Goal: Contribute content: Add original content to the website for others to see

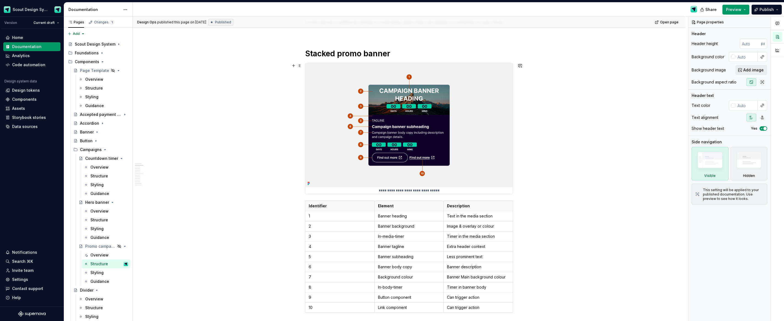
scroll to position [179, 0]
click at [455, 93] on img at bounding box center [408, 126] width 207 height 124
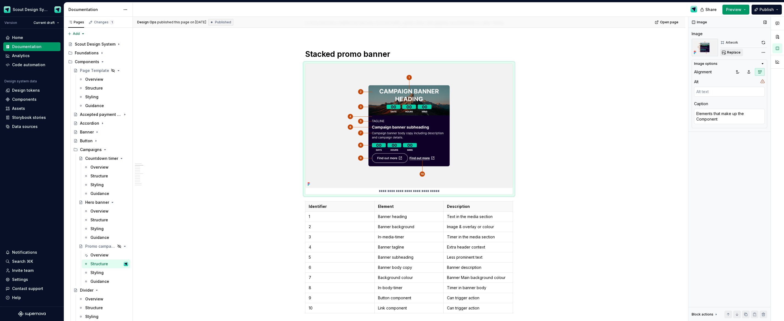
click at [738, 52] on span "Replace" at bounding box center [733, 52] width 13 height 4
type textarea "*"
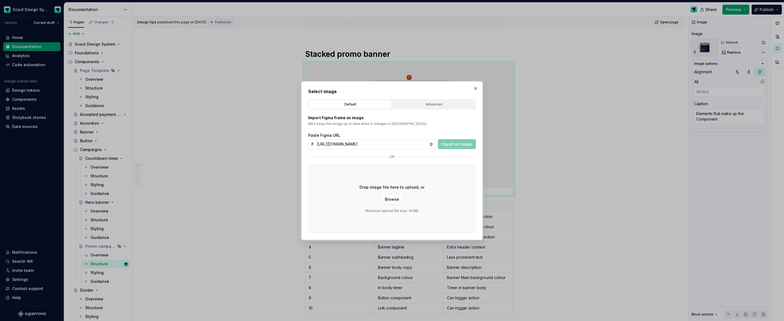
scroll to position [0, 154]
type input "[URL][DOMAIN_NAME]"
click at [447, 147] on span "Import as image" at bounding box center [457, 144] width 31 height 5
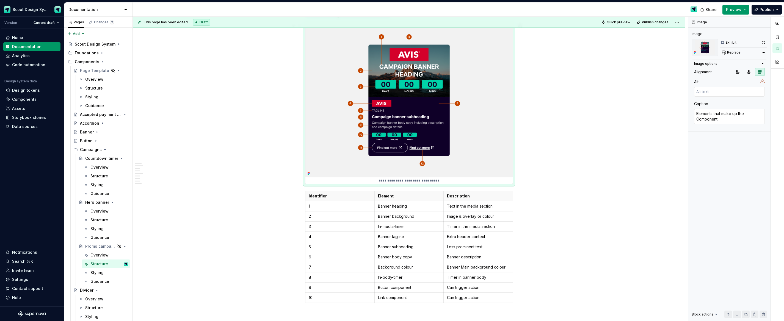
scroll to position [219, 0]
type textarea "*"
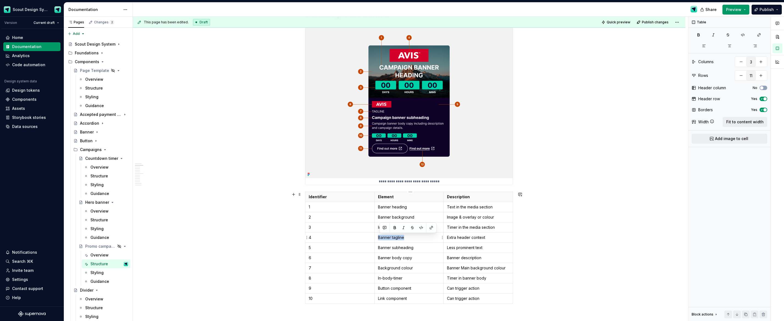
drag, startPoint x: 405, startPoint y: 238, endPoint x: 381, endPoint y: 238, distance: 24.5
click at [380, 238] on p "Banner tagline" at bounding box center [409, 237] width 62 height 5
click at [373, 227] on html "Scout Design System Version Current draft Home Documentation Analytics Code aut…" at bounding box center [392, 160] width 784 height 321
click at [345, 230] on html "Scout Design System Version Current draft Home Documentation Analytics Code aut…" at bounding box center [392, 160] width 784 height 321
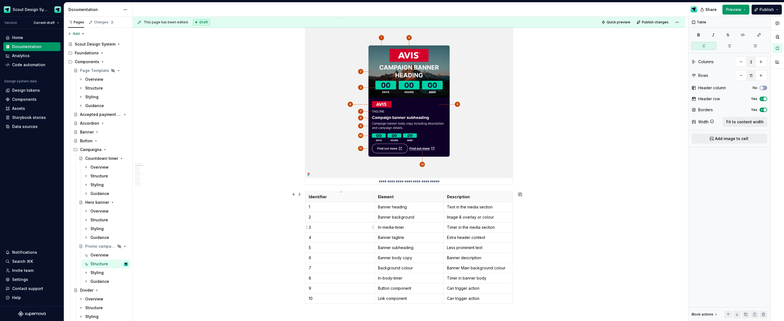
click at [307, 228] on html "Scout Design System Version Current draft Home Documentation Analytics Code aut…" at bounding box center [392, 160] width 784 height 321
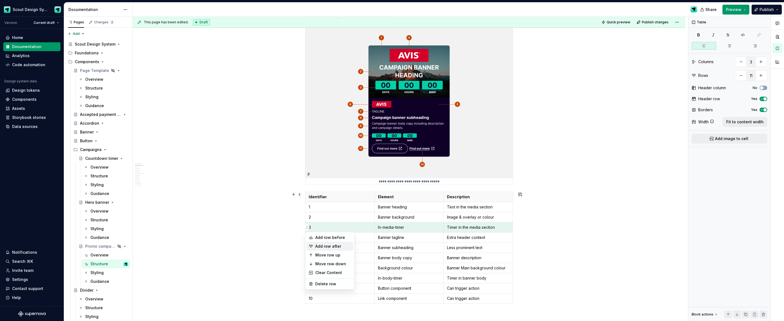
click at [321, 244] on div "Add row after" at bounding box center [333, 246] width 36 height 5
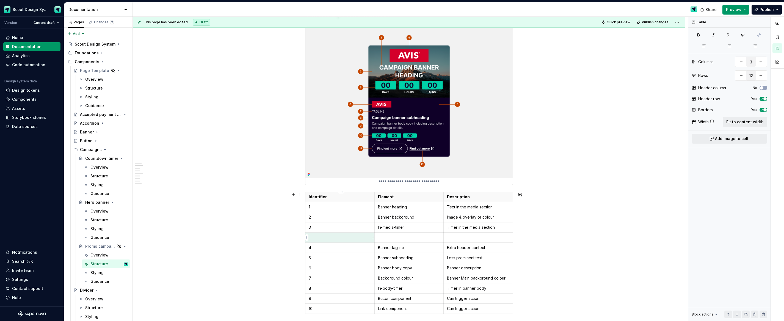
click at [321, 241] on td at bounding box center [339, 238] width 69 height 10
click at [320, 248] on p "4" at bounding box center [340, 247] width 62 height 5
click at [316, 278] on p "7" at bounding box center [340, 278] width 62 height 5
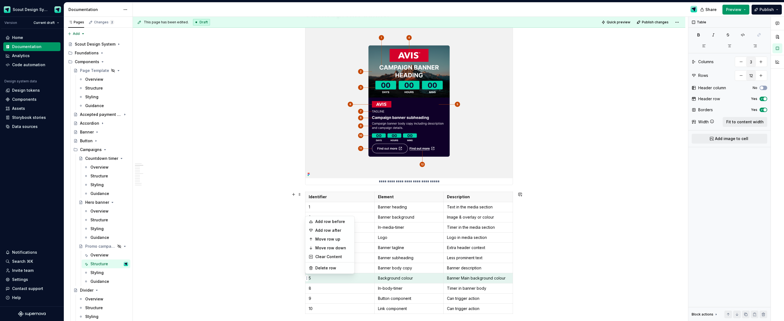
click at [319, 241] on body "Scout Design System Version Current draft Home Documentation Analytics Code aut…" at bounding box center [392, 160] width 784 height 321
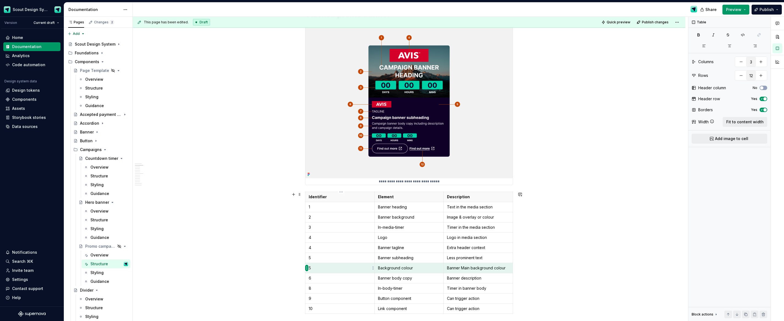
click at [307, 269] on html "Scout Design System Version Current draft Home Documentation Analytics Code aut…" at bounding box center [392, 160] width 784 height 321
click at [324, 228] on div "Move row up" at bounding box center [333, 229] width 36 height 5
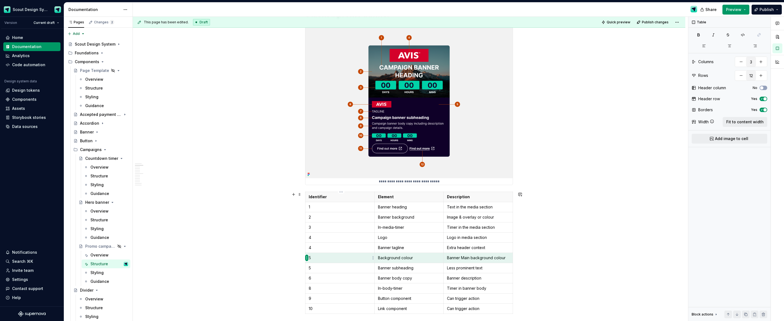
click at [306, 259] on html "Scout Design System Version Current draft Home Documentation Analytics Code aut…" at bounding box center [392, 160] width 784 height 321
drag, startPoint x: 327, startPoint y: 284, endPoint x: 320, endPoint y: 270, distance: 15.6
click at [327, 284] on div "Move row up" at bounding box center [333, 285] width 36 height 5
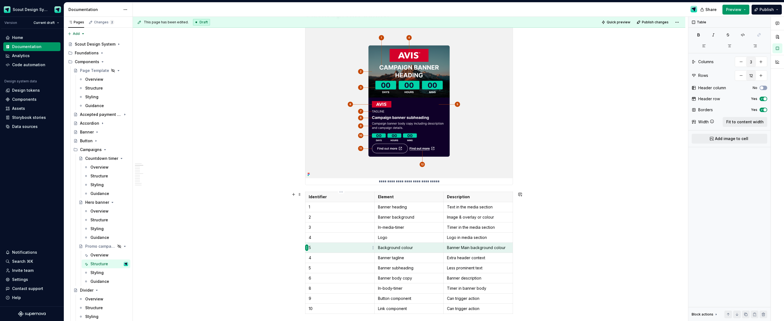
click at [306, 250] on html "Scout Design System Version Current draft Home Documentation Analytics Code aut…" at bounding box center [392, 160] width 784 height 321
click at [316, 265] on div "Add row after" at bounding box center [333, 266] width 36 height 5
type input "13"
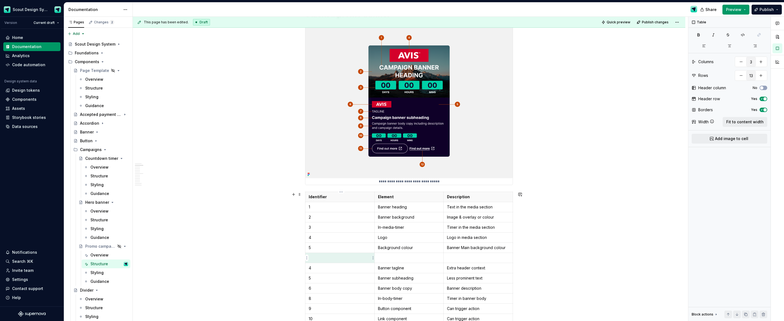
click at [318, 259] on p at bounding box center [340, 257] width 62 height 5
drag, startPoint x: 316, startPoint y: 269, endPoint x: 310, endPoint y: 269, distance: 6.3
click at [310, 269] on p "4" at bounding box center [340, 268] width 62 height 5
drag, startPoint x: 314, startPoint y: 279, endPoint x: 309, endPoint y: 278, distance: 5.6
click at [309, 278] on td "5" at bounding box center [339, 279] width 69 height 10
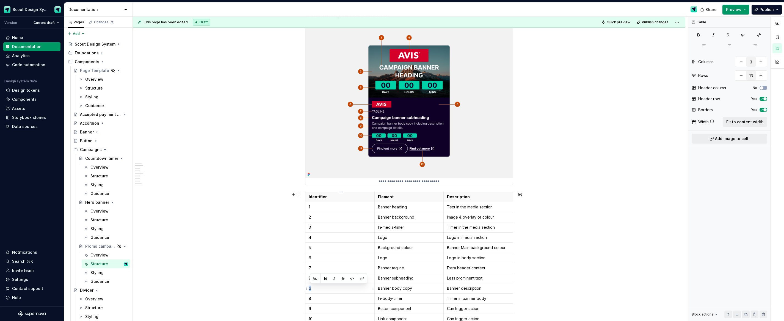
drag, startPoint x: 315, startPoint y: 289, endPoint x: 310, endPoint y: 289, distance: 5.0
click at [310, 289] on p "6" at bounding box center [340, 288] width 62 height 5
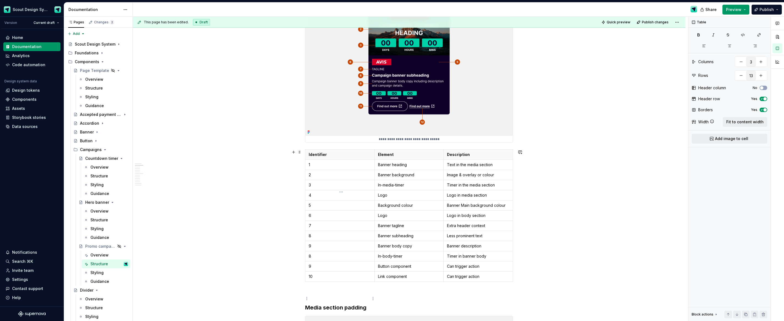
scroll to position [298, 0]
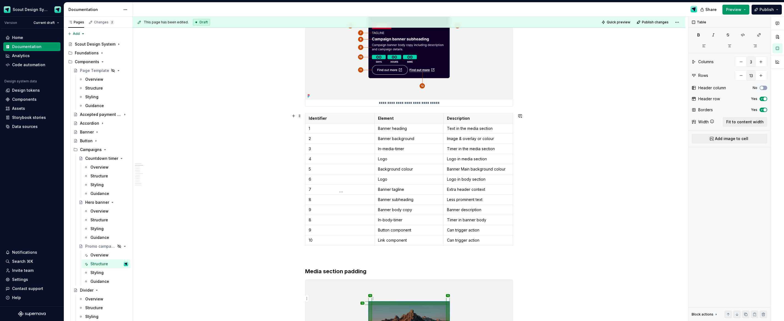
drag, startPoint x: 316, startPoint y: 220, endPoint x: 309, endPoint y: 220, distance: 7.4
click at [310, 220] on p "8" at bounding box center [340, 220] width 62 height 5
drag, startPoint x: 315, startPoint y: 230, endPoint x: 316, endPoint y: 240, distance: 9.7
click at [309, 230] on td "9" at bounding box center [339, 230] width 69 height 10
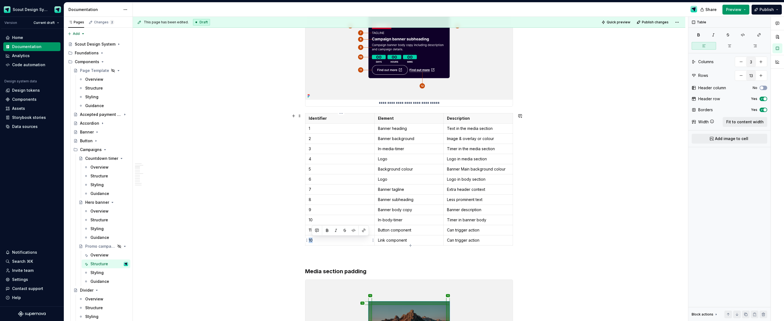
click at [310, 240] on p "10" at bounding box center [340, 240] width 62 height 5
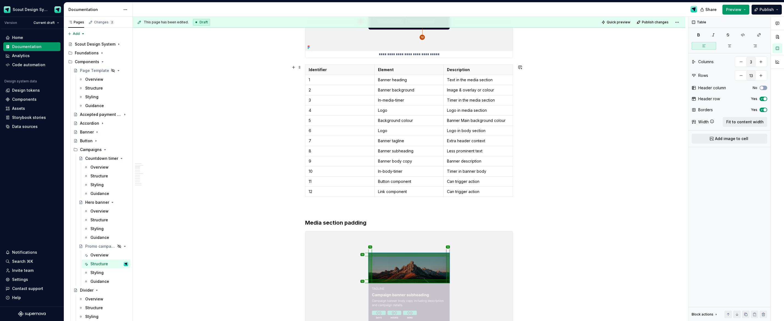
scroll to position [413, 0]
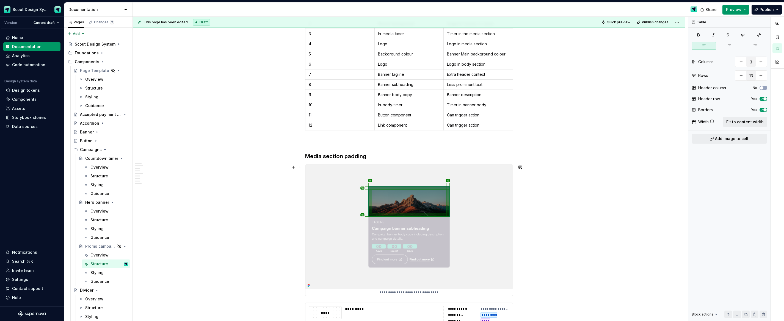
click at [477, 231] on img at bounding box center [408, 227] width 207 height 124
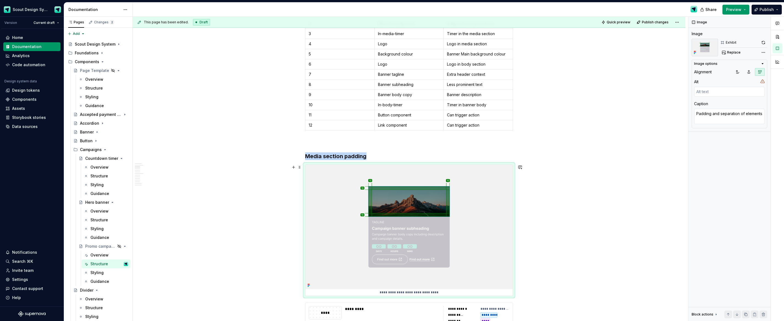
click at [476, 231] on img at bounding box center [408, 227] width 207 height 124
click at [734, 54] on span "Replace" at bounding box center [733, 52] width 13 height 4
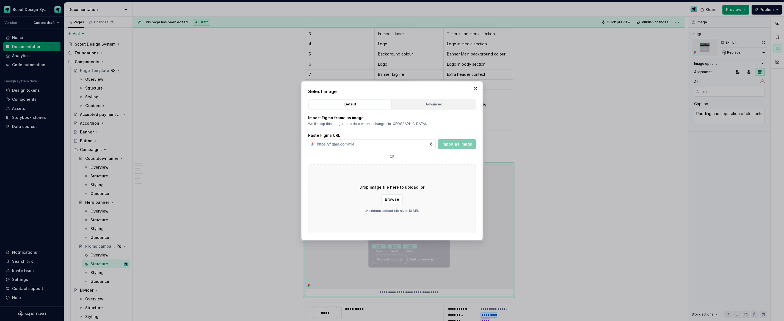
type textarea "*"
type input "[URL][DOMAIN_NAME]"
click at [465, 145] on span "Import as image" at bounding box center [457, 144] width 31 height 5
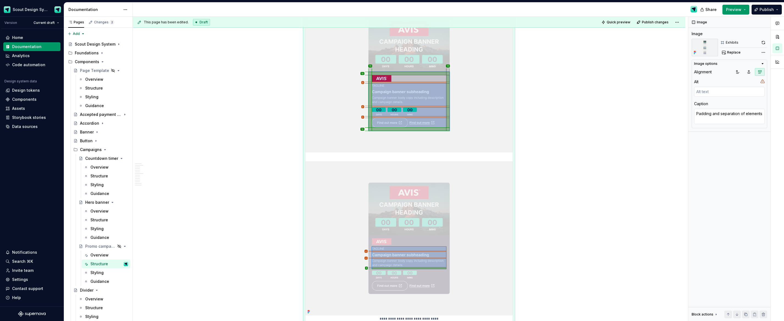
scroll to position [747, 0]
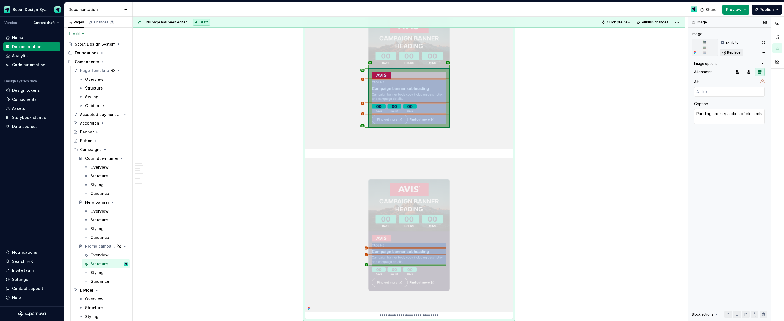
click at [737, 54] on span "Replace" at bounding box center [733, 52] width 13 height 4
click at [730, 53] on span "Replace" at bounding box center [733, 52] width 13 height 4
type textarea "*"
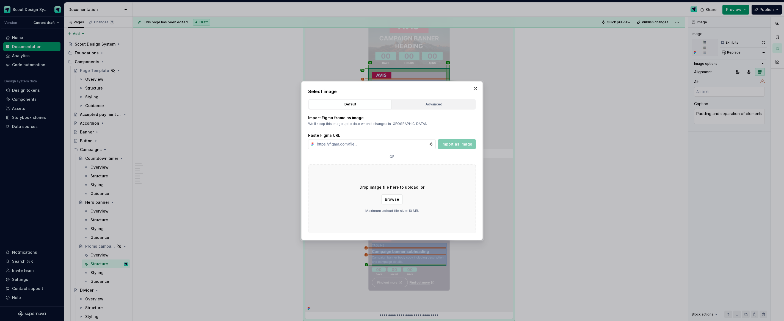
type input "[URL][DOMAIN_NAME]"
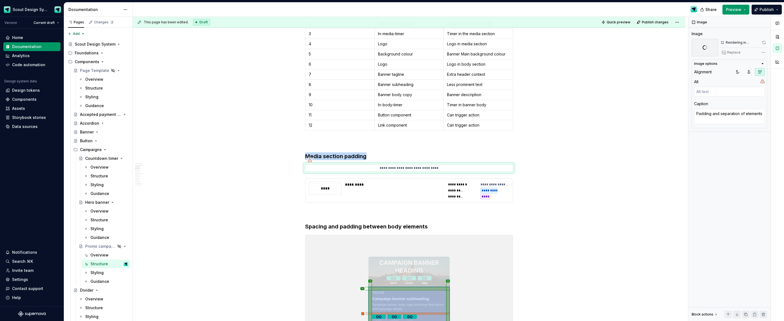
scroll to position [455, 0]
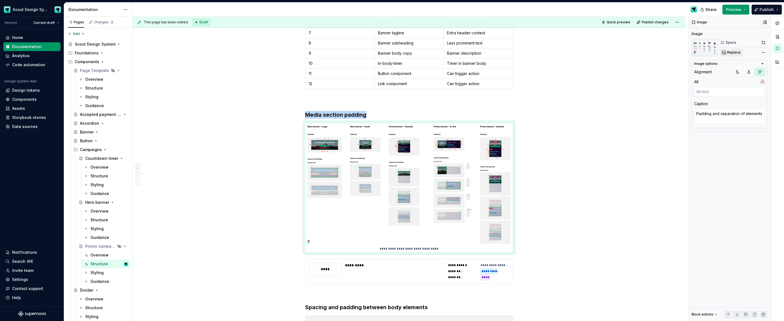
click at [728, 52] on span "Replace" at bounding box center [733, 52] width 13 height 4
type textarea "*"
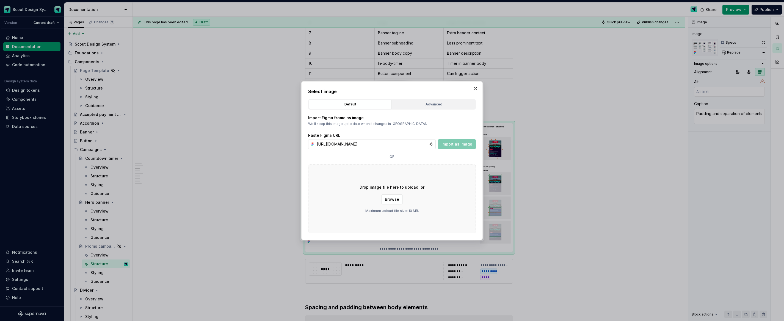
scroll to position [0, 154]
type input "[URL][DOMAIN_NAME]"
click at [455, 142] on span "Import as image" at bounding box center [457, 144] width 31 height 5
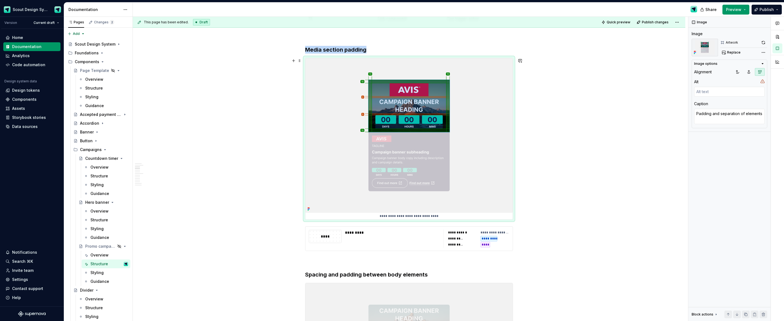
scroll to position [520, 0]
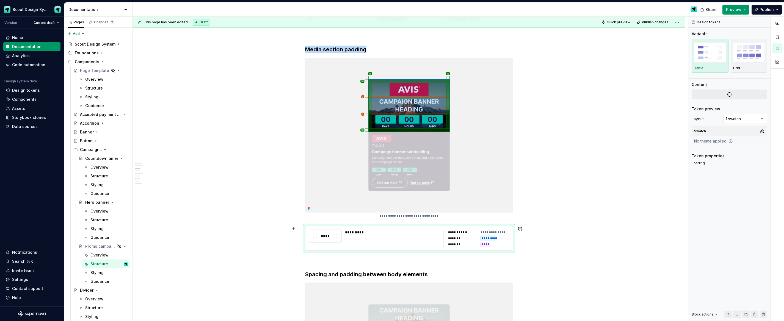
click at [453, 238] on div "**********" at bounding box center [456, 238] width 16 height 4
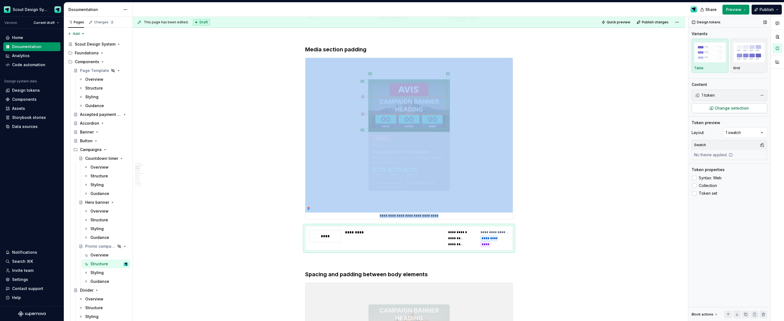
click at [738, 109] on span "Change selection" at bounding box center [732, 108] width 34 height 5
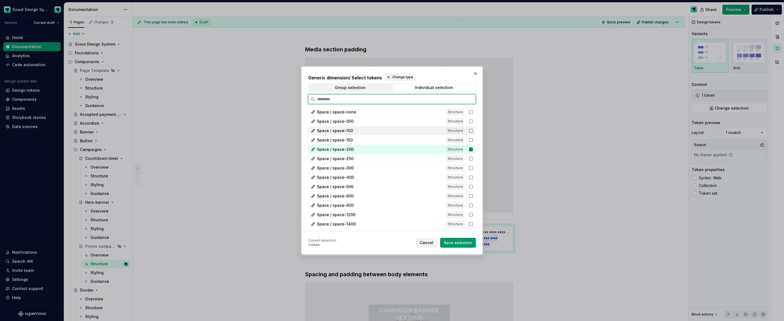
click at [473, 130] on icon at bounding box center [471, 131] width 4 height 4
click at [470, 244] on span "Save selection" at bounding box center [458, 242] width 29 height 5
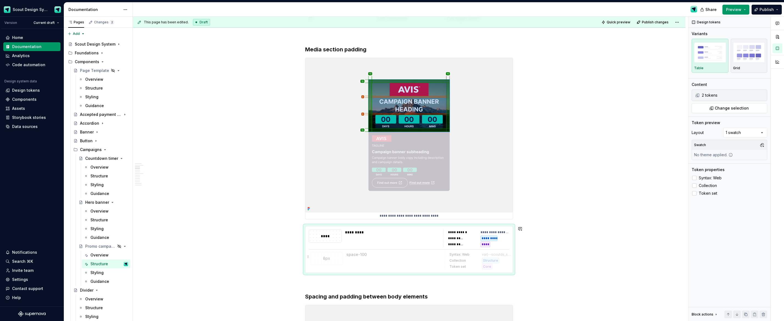
click at [396, 263] on body "Scout Design System Version Current draft Home Documentation Analytics Code aut…" at bounding box center [392, 160] width 784 height 321
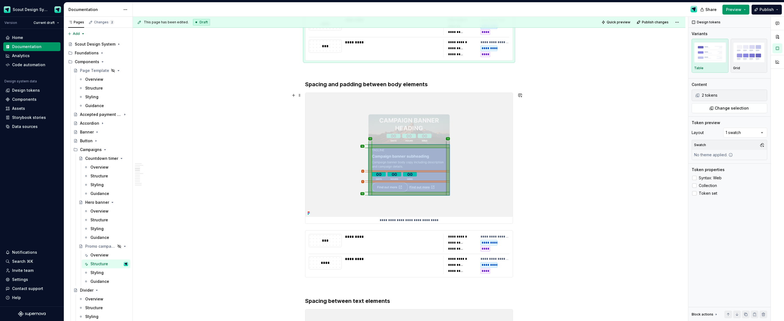
scroll to position [742, 0]
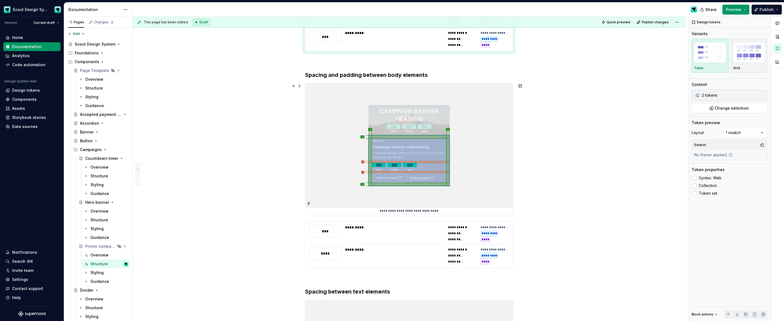
click at [371, 177] on img at bounding box center [408, 146] width 207 height 124
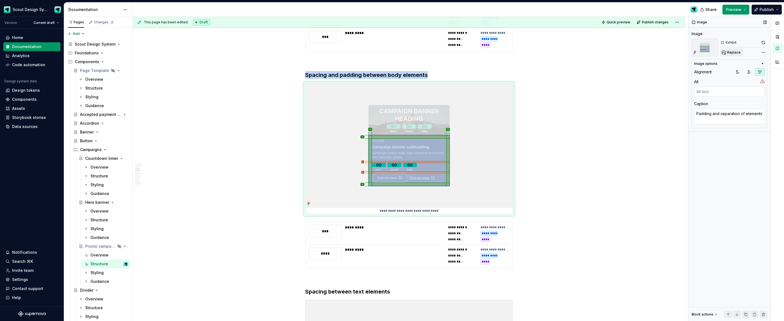
click at [732, 52] on span "Replace" at bounding box center [733, 52] width 13 height 4
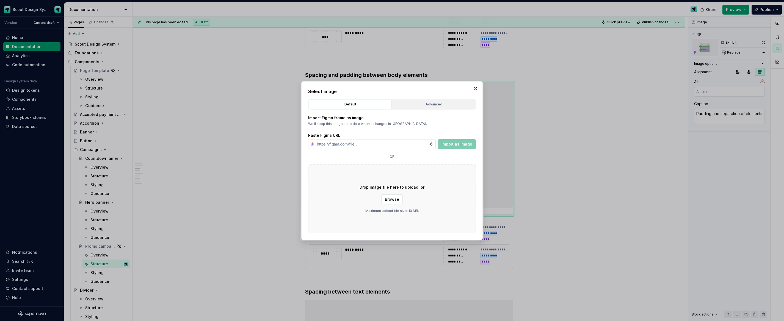
type textarea "*"
type input "[URL][DOMAIN_NAME]"
click at [446, 146] on span "Import as image" at bounding box center [457, 144] width 31 height 5
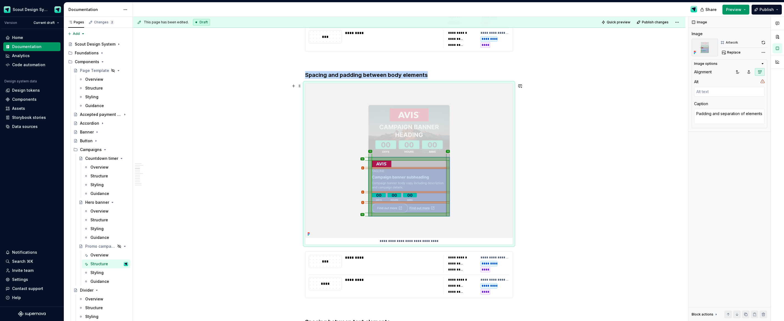
scroll to position [632, 0]
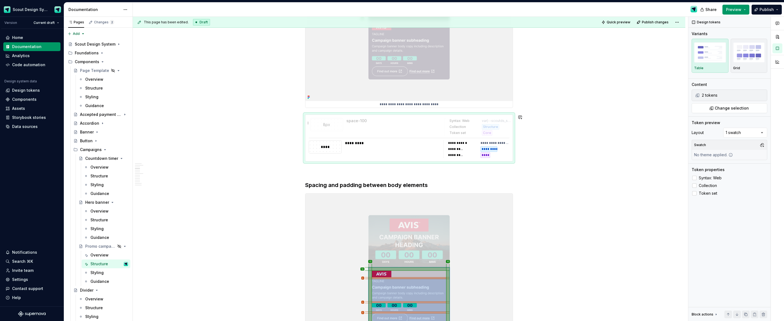
drag, startPoint x: 366, startPoint y: 153, endPoint x: 363, endPoint y: 140, distance: 14.1
click at [364, 131] on body "Scout Design System Version Current draft Home Documentation Analytics Code aut…" at bounding box center [392, 160] width 784 height 321
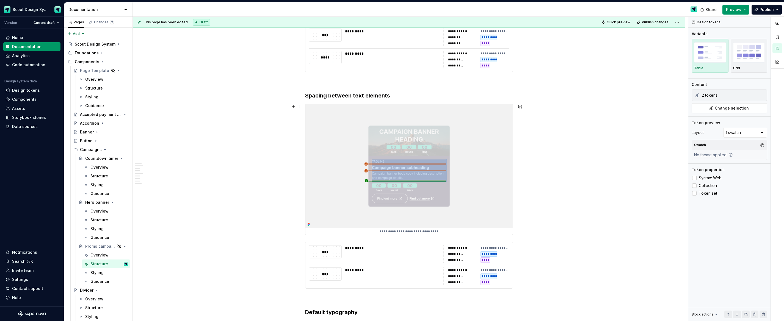
scroll to position [995, 0]
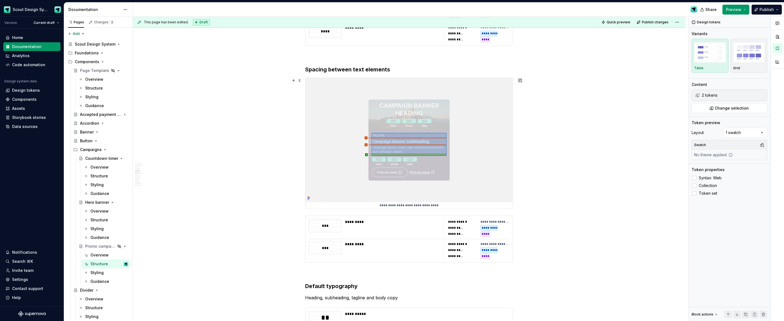
click at [348, 119] on img at bounding box center [408, 140] width 207 height 124
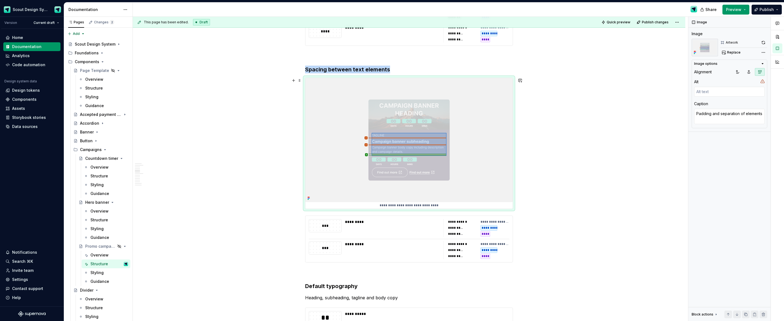
click at [504, 126] on img at bounding box center [408, 140] width 207 height 124
click at [734, 53] on span "Replace" at bounding box center [733, 52] width 13 height 4
type textarea "*"
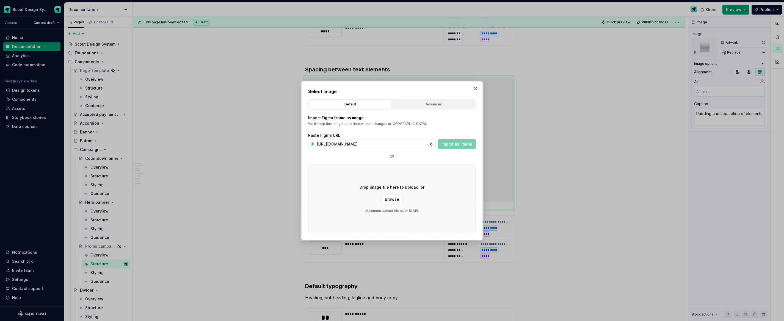
scroll to position [0, 152]
type input "[URL][DOMAIN_NAME]"
click at [467, 142] on span "Import as image" at bounding box center [457, 144] width 31 height 5
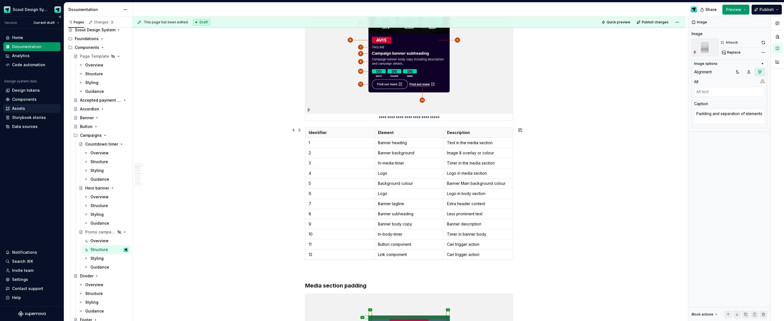
scroll to position [284, 0]
type textarea "*"
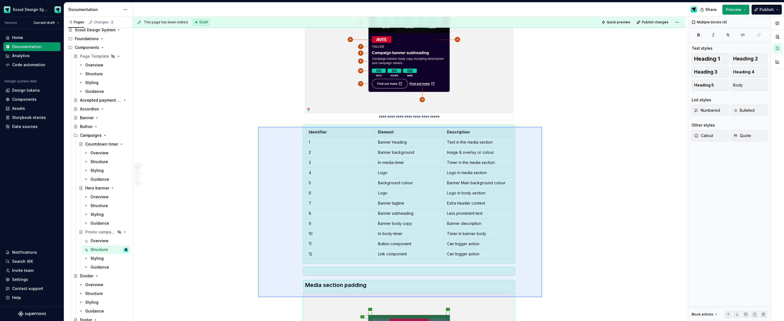
scroll to position [288, 0]
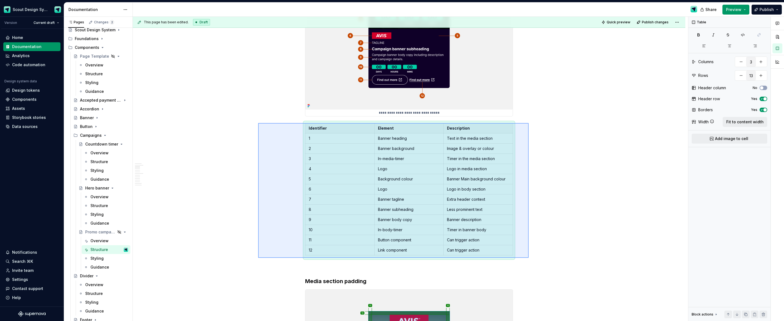
drag, startPoint x: 493, startPoint y: 268, endPoint x: 529, endPoint y: 258, distance: 37.2
click at [529, 258] on div "**********" at bounding box center [410, 169] width 555 height 305
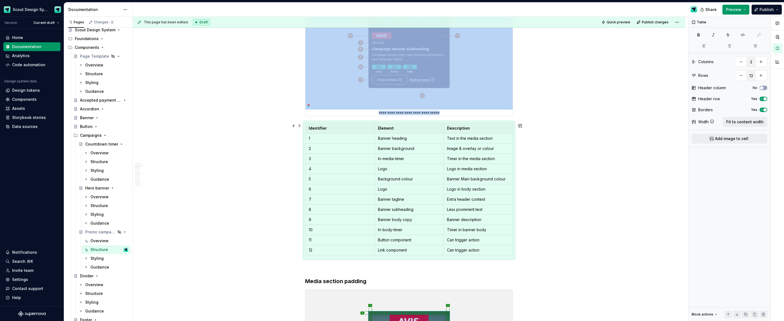
copy div "**********"
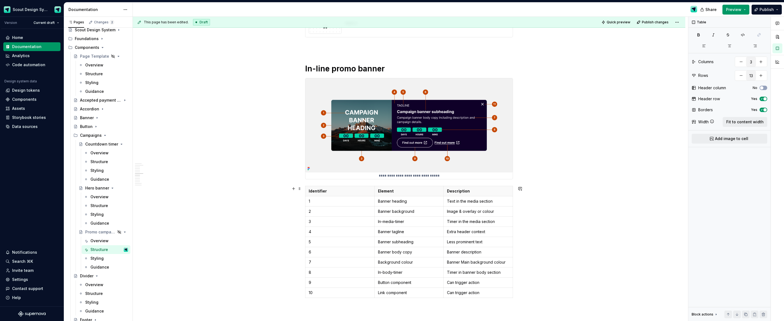
scroll to position [1391, 0]
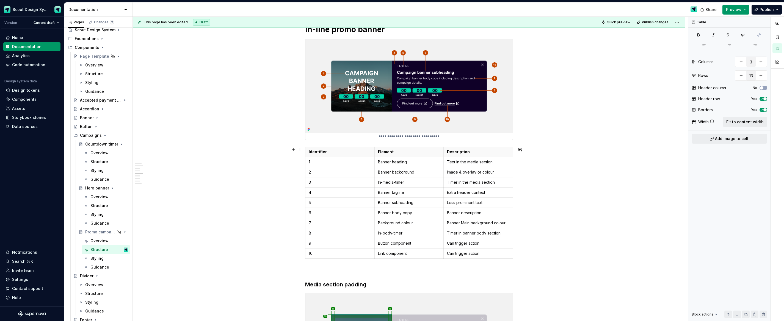
type input "11"
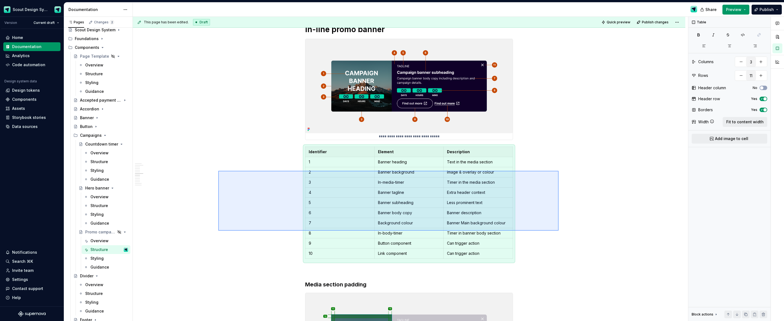
drag, startPoint x: 513, startPoint y: 224, endPoint x: 557, endPoint y: 231, distance: 45.0
click at [558, 231] on div "**********" at bounding box center [410, 169] width 555 height 305
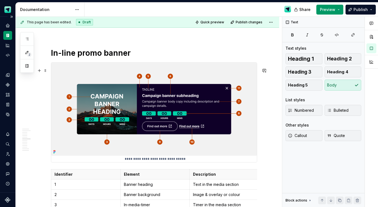
scroll to position [1372, 0]
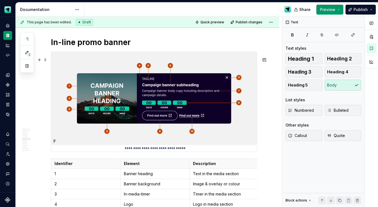
click at [90, 84] on img at bounding box center [153, 98] width 205 height 93
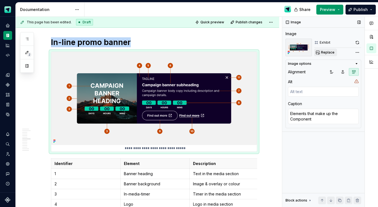
click at [323, 53] on span "Replace" at bounding box center [327, 52] width 13 height 4
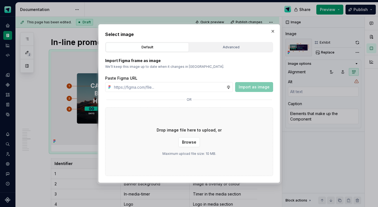
type textarea "*"
type input "[URL][DOMAIN_NAME]"
click at [242, 88] on span "Import as image" at bounding box center [253, 86] width 31 height 5
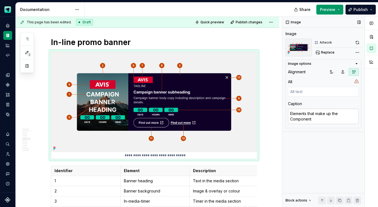
type textarea "*"
